Goal: Task Accomplishment & Management: Use online tool/utility

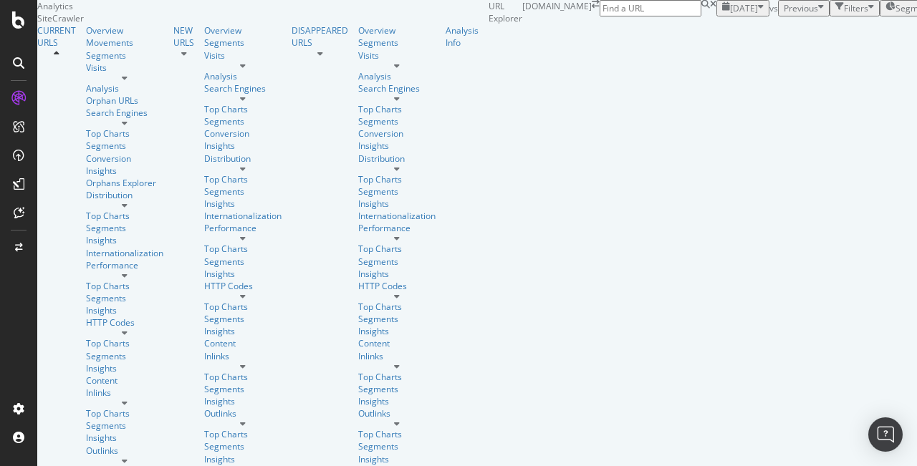
scroll to position [14, 0]
click at [701, 16] on input at bounding box center [651, 8] width 102 height 16
type input "/accessories-tyres/64860/[GEOGRAPHIC_DATA]-tar-bug-remover"
click at [716, 16] on div "[DATE] vs Previous Filters Segments [DATE] Save" at bounding box center [861, 8] width 290 height 16
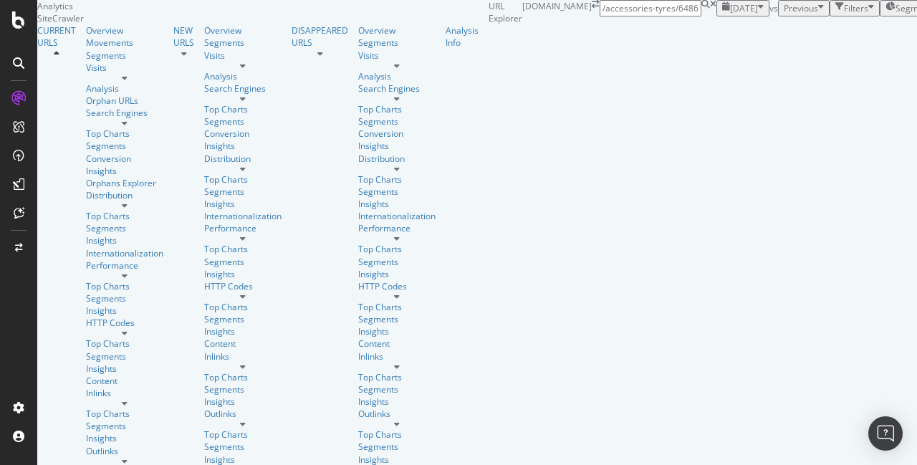
scroll to position [0, 0]
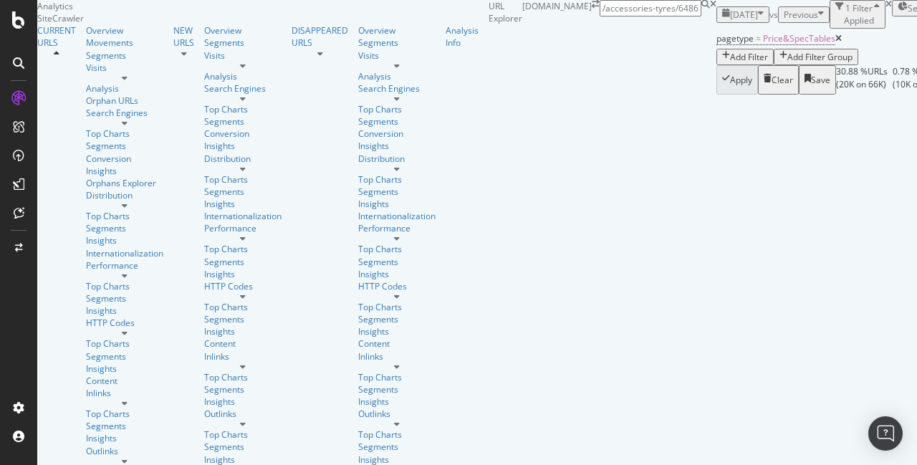
scroll to position [49, 0]
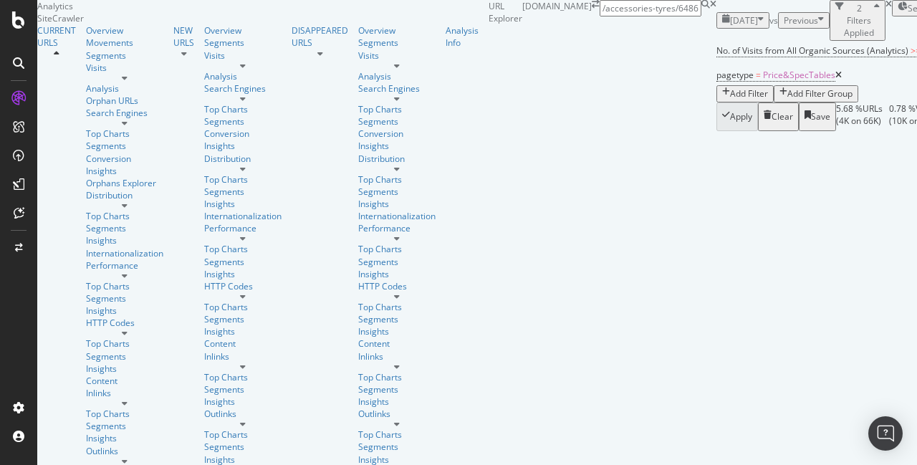
scroll to position [433, 0]
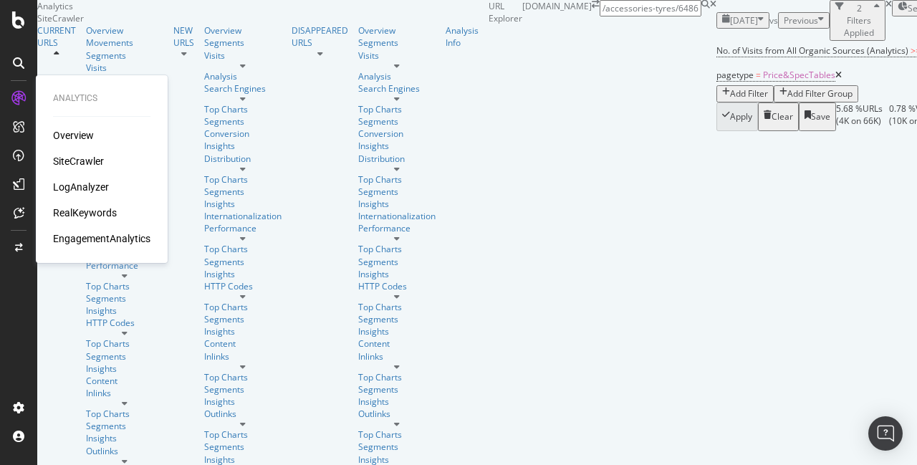
click at [69, 163] on div "SiteCrawler" at bounding box center [78, 161] width 51 height 14
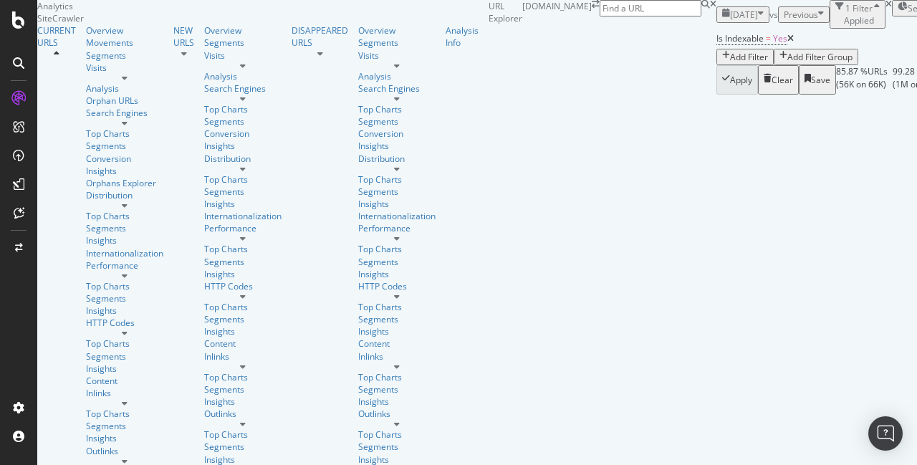
click at [730, 63] on div "Add Filter" at bounding box center [749, 57] width 38 height 12
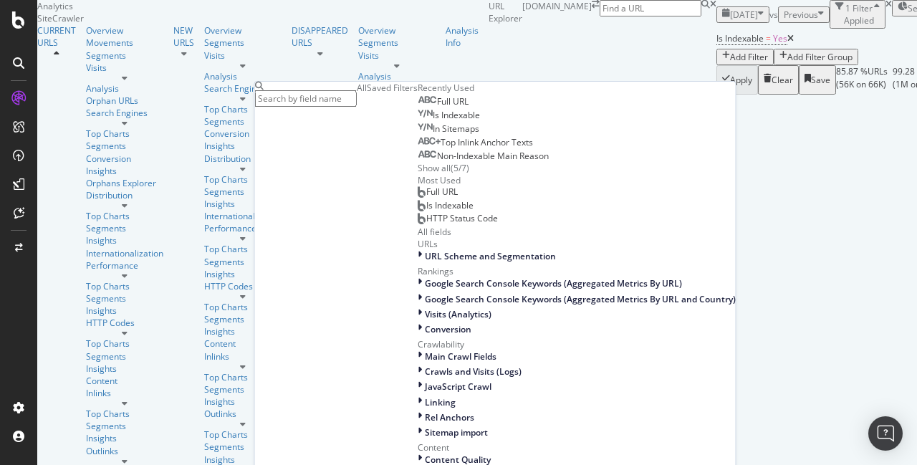
click at [418, 107] on div "Full URL" at bounding box center [443, 101] width 51 height 11
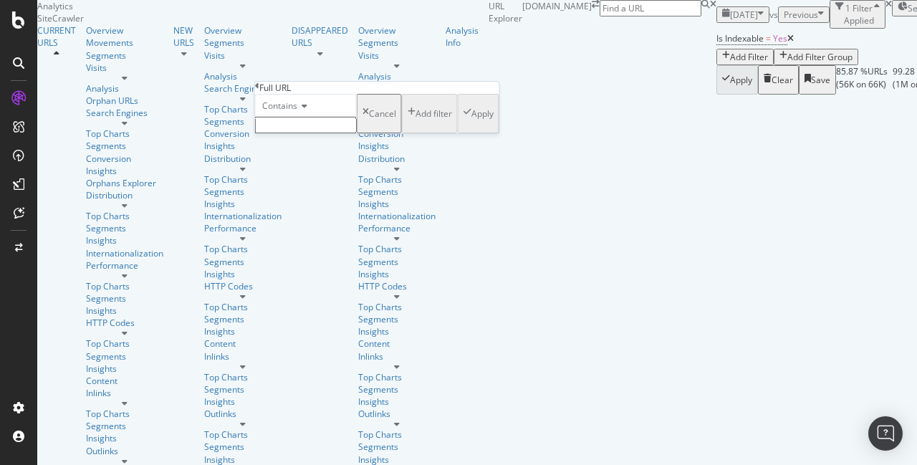
click at [290, 112] on span "Contains" at bounding box center [279, 106] width 35 height 12
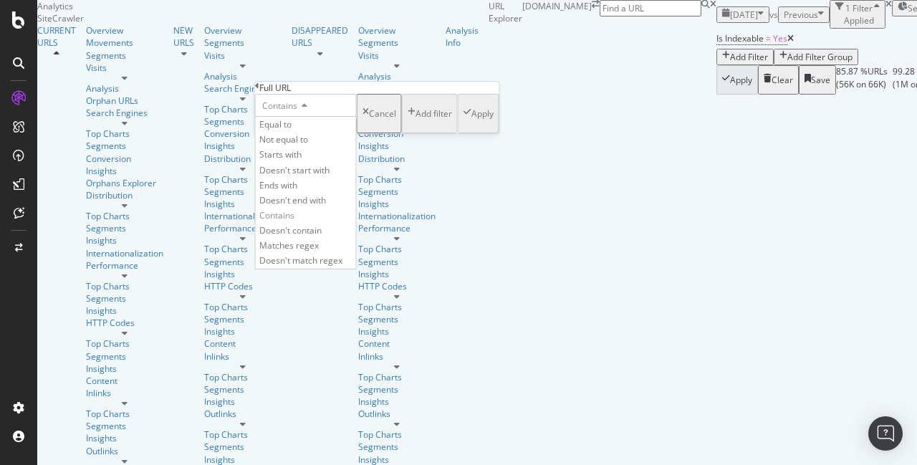
click at [357, 117] on div "Contains" at bounding box center [306, 105] width 102 height 23
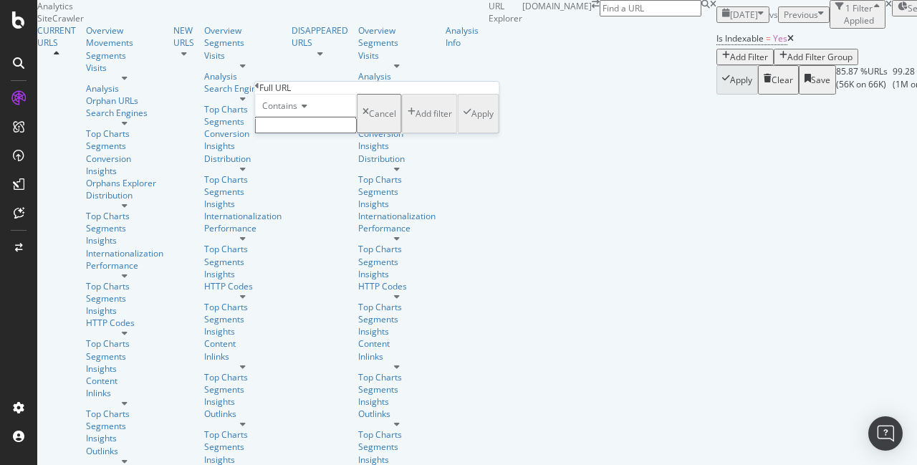
click at [324, 133] on input "text" at bounding box center [306, 125] width 102 height 16
type input "page="
click at [471, 124] on div "Apply" at bounding box center [482, 118] width 22 height 12
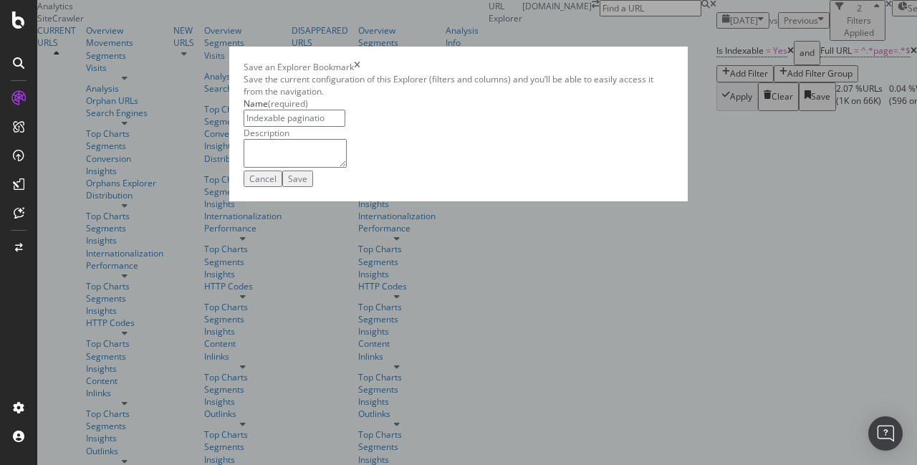
type input "Indexable pagination"
click at [307, 185] on div "Save" at bounding box center [297, 179] width 19 height 12
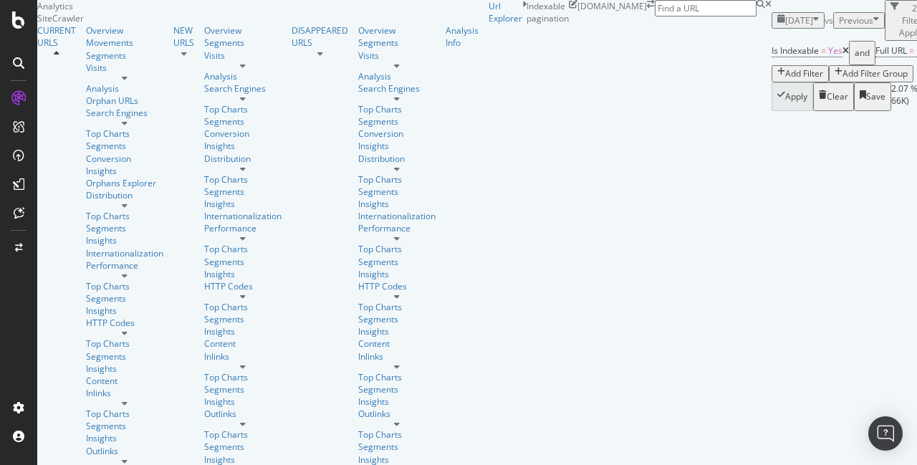
scroll to position [209, 0]
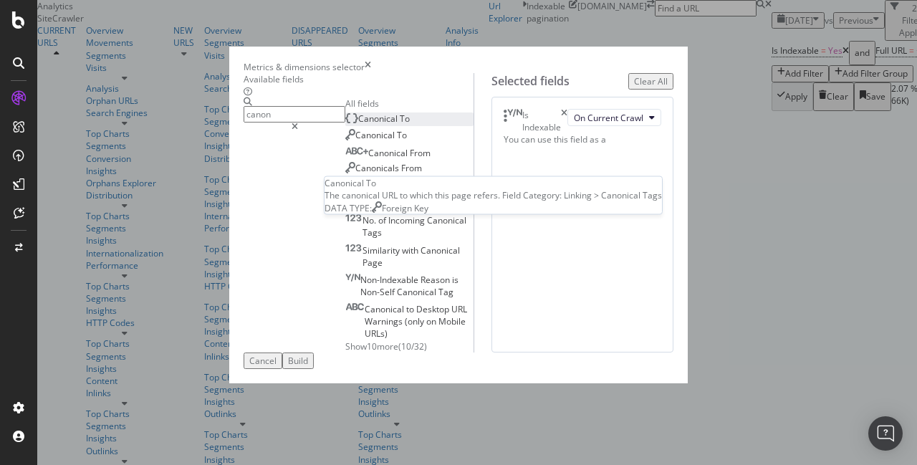
type input "canon"
click at [345, 125] on div "Canonical To" at bounding box center [377, 118] width 64 height 12
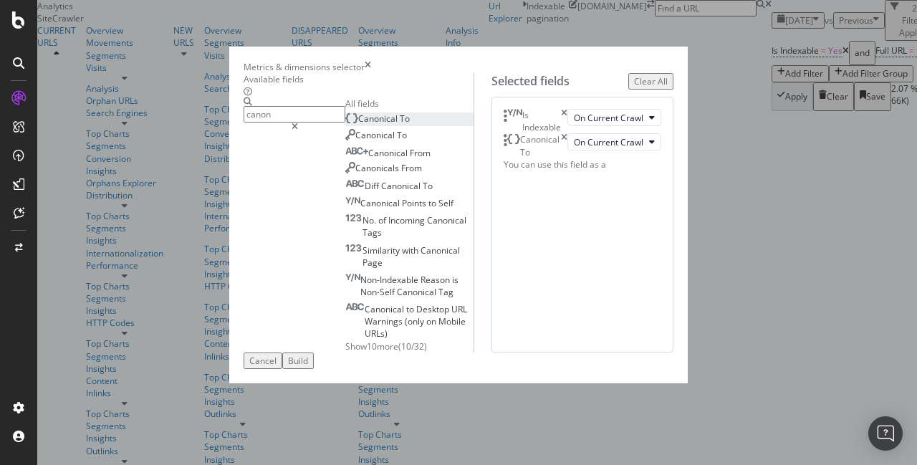
click at [308, 367] on div "Build" at bounding box center [298, 361] width 20 height 12
